Goal: Information Seeking & Learning: Learn about a topic

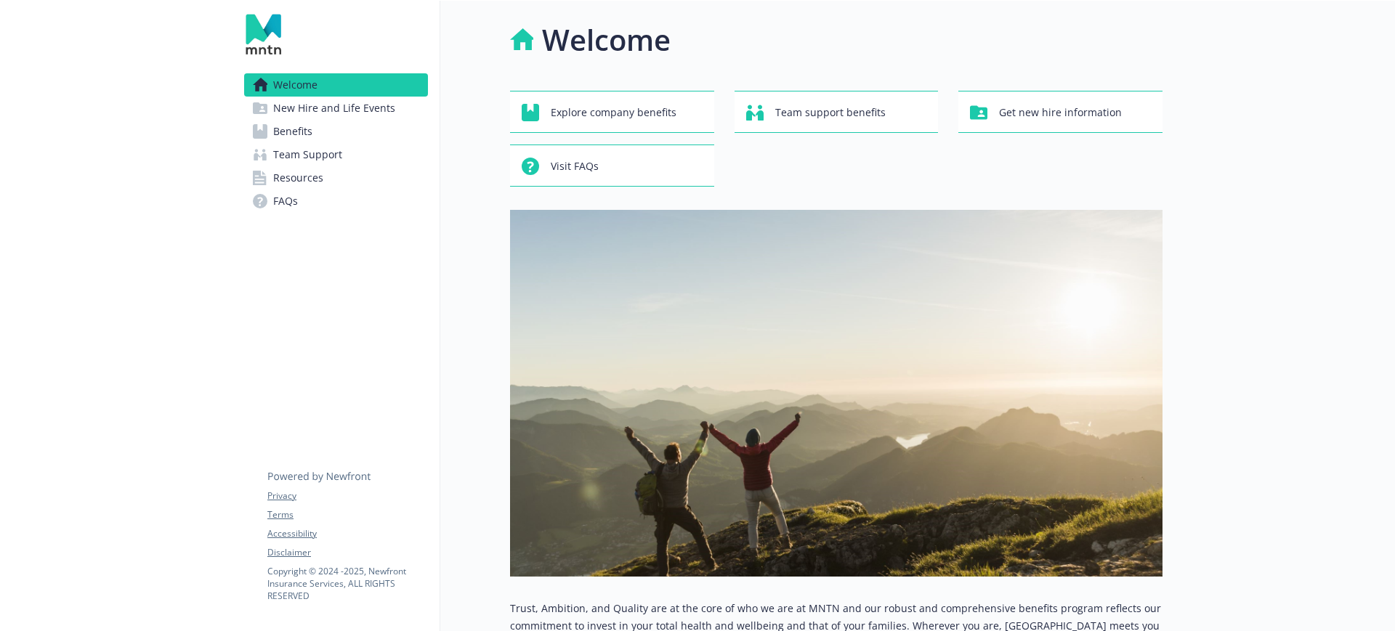
click at [287, 129] on span "Benefits" at bounding box center [292, 131] width 39 height 23
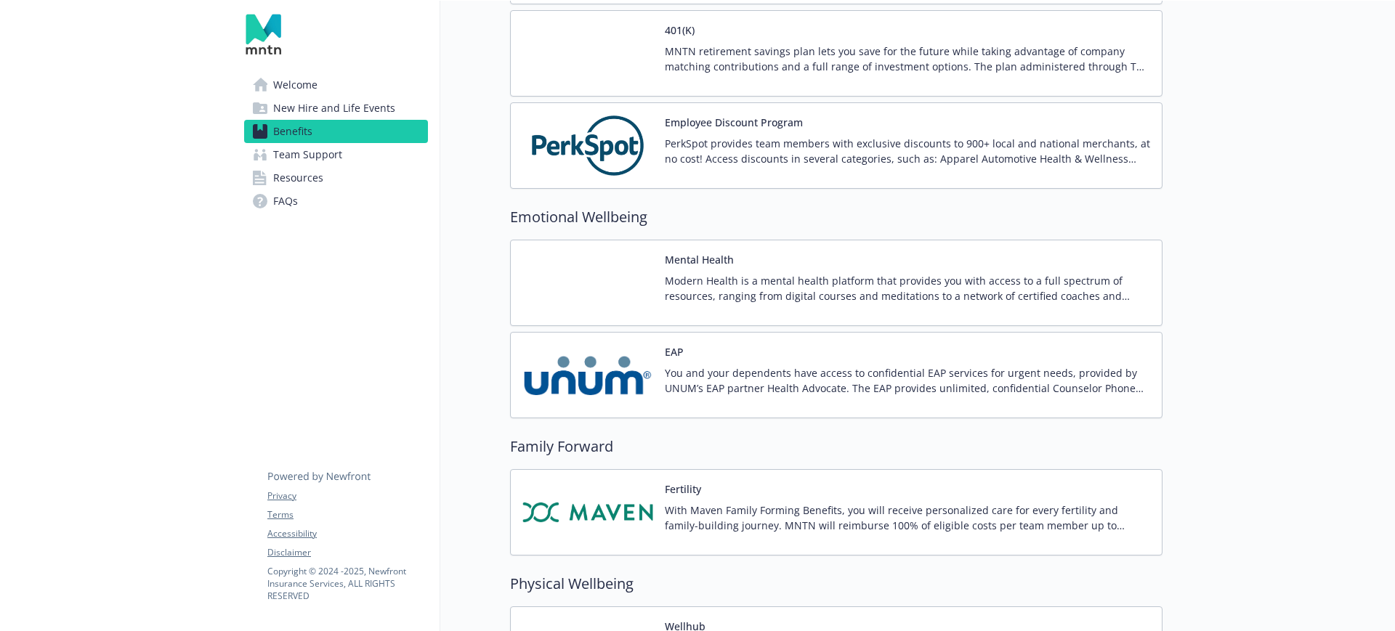
scroll to position [2724, 0]
